Goal: Find specific page/section: Find specific page/section

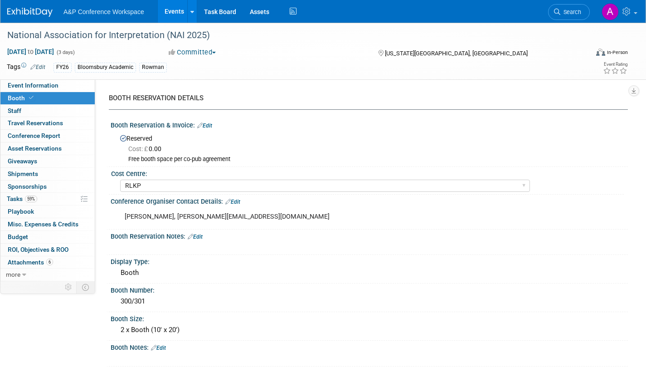
select select "RLKP"
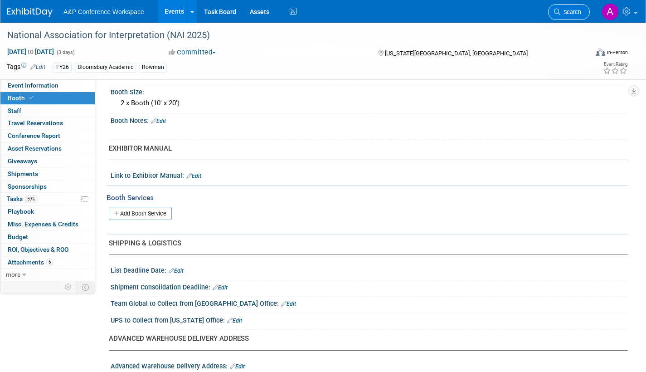
click at [569, 15] on span "Search" at bounding box center [570, 12] width 21 height 7
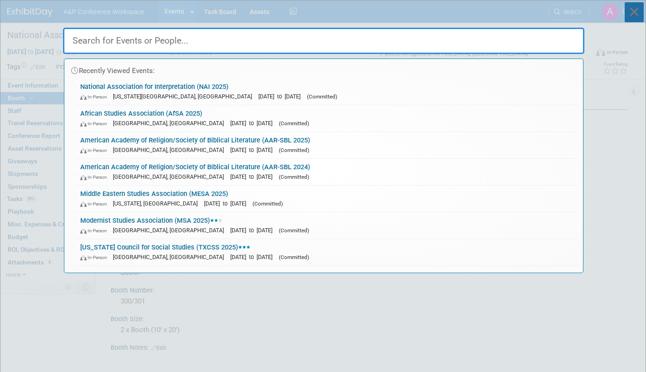
click at [636, 8] on icon at bounding box center [634, 12] width 19 height 20
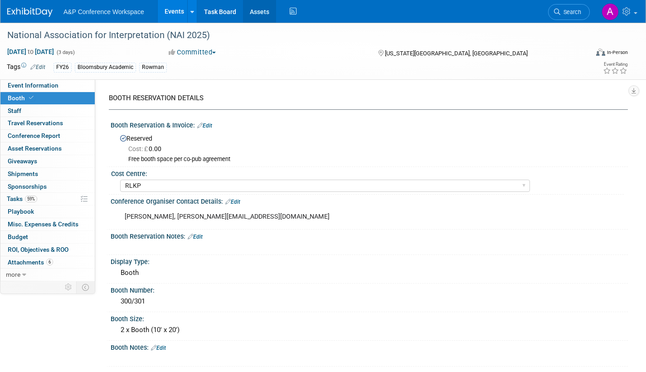
click at [254, 9] on link "Assets" at bounding box center [259, 11] width 33 height 23
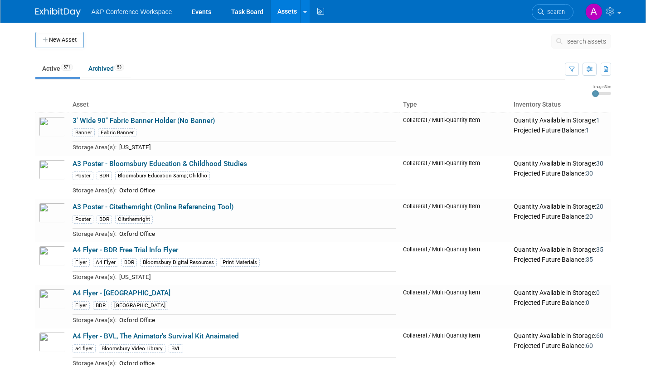
click at [570, 39] on span "search assets" at bounding box center [586, 41] width 39 height 7
click at [561, 41] on icon at bounding box center [561, 41] width 10 height 6
click at [581, 42] on span "search assets" at bounding box center [586, 41] width 39 height 7
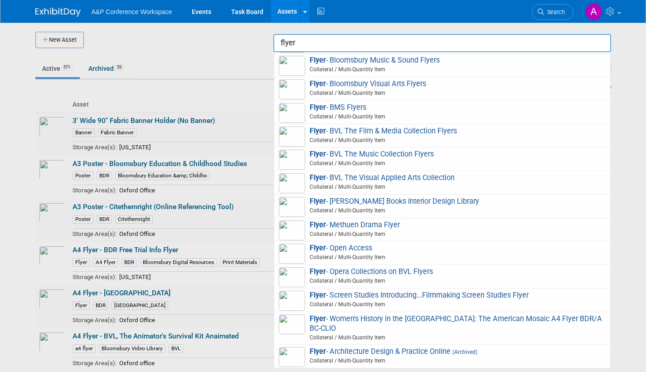
scroll to position [438, 0]
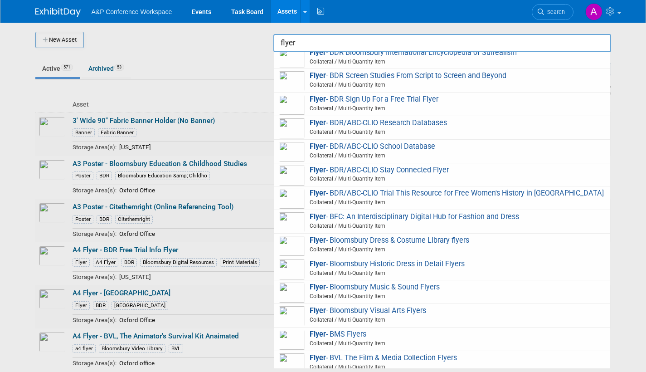
type input "flyer"
click at [323, 78] on div at bounding box center [323, 186] width 0 height 372
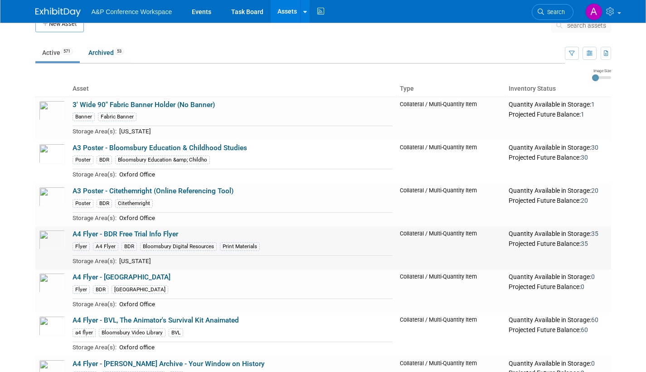
scroll to position [0, 0]
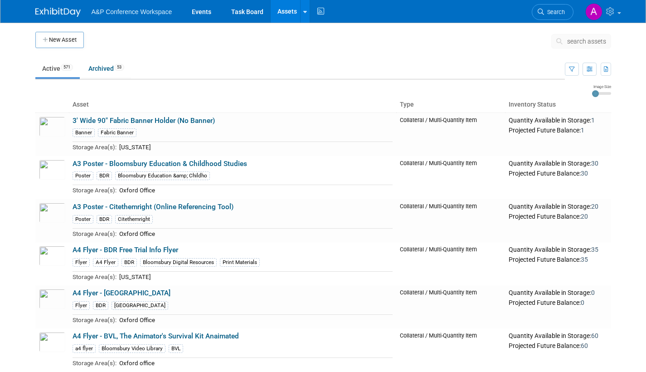
click at [573, 44] on span "search assets" at bounding box center [586, 41] width 39 height 7
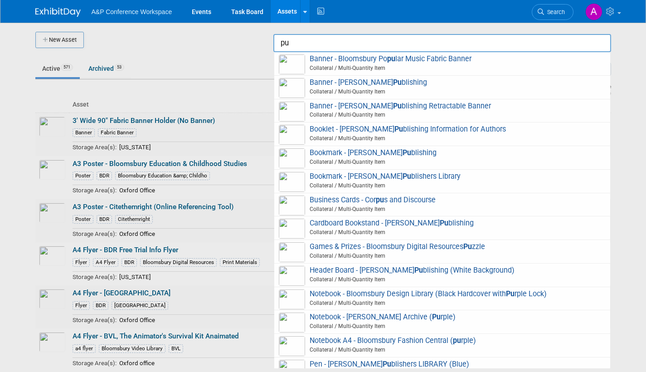
type input "p"
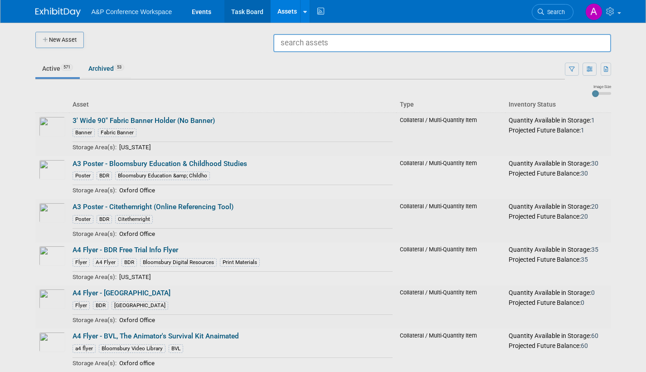
click at [244, 13] on link "Task Board" at bounding box center [247, 11] width 46 height 23
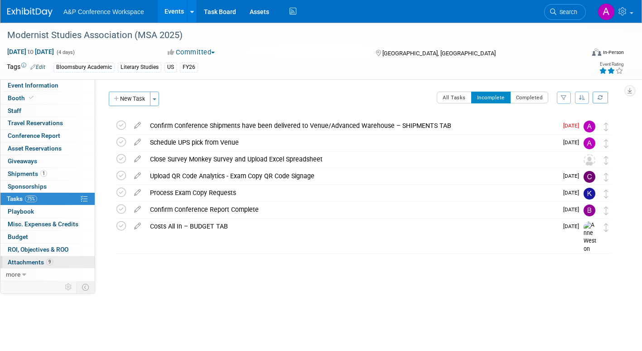
click at [16, 264] on span "Attachments 9" at bounding box center [30, 261] width 45 height 7
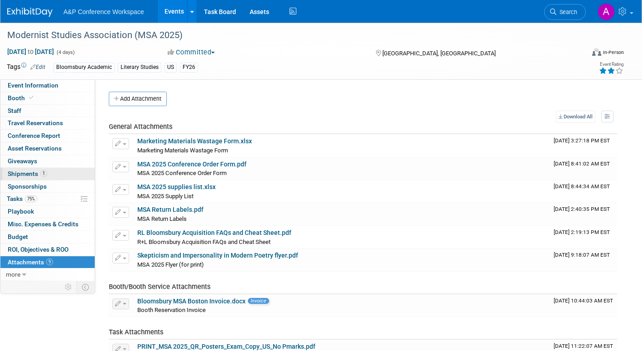
click at [25, 170] on span "Shipments 1" at bounding box center [27, 173] width 39 height 7
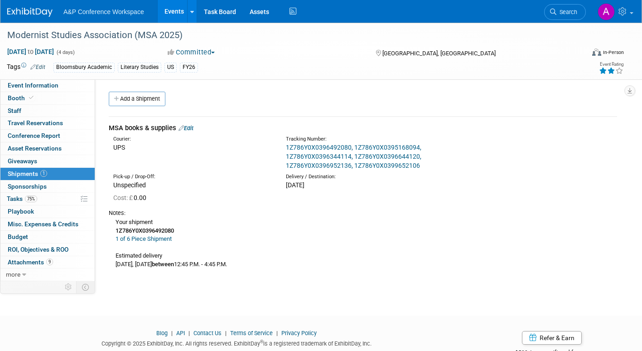
click at [288, 147] on link "1Z786Y0X0396492080, 1Z786Y0X0395168094, 1Z786Y0X0396344114, 1Z786Y0X0396644120,…" at bounding box center [354, 156] width 136 height 25
